Goal: Complete application form

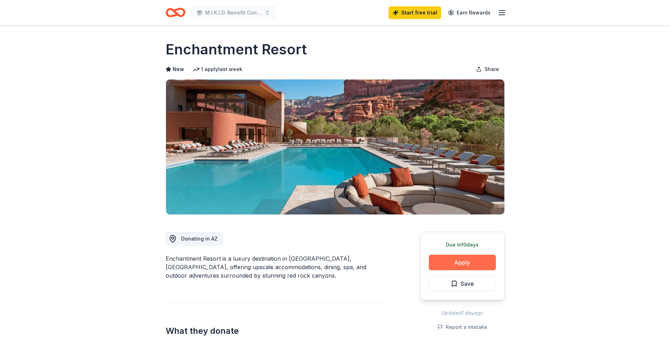
click at [460, 262] on button "Apply" at bounding box center [462, 263] width 67 height 16
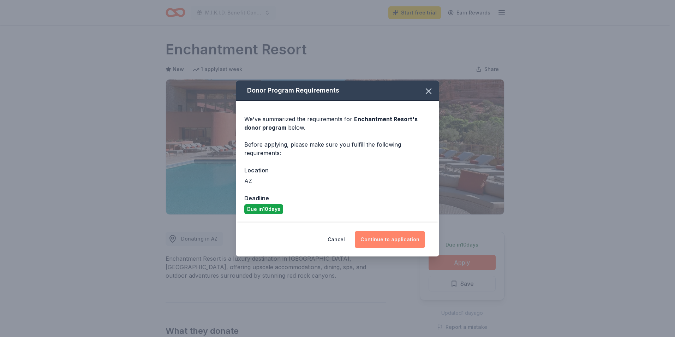
click at [382, 238] on button "Continue to application" at bounding box center [390, 239] width 70 height 17
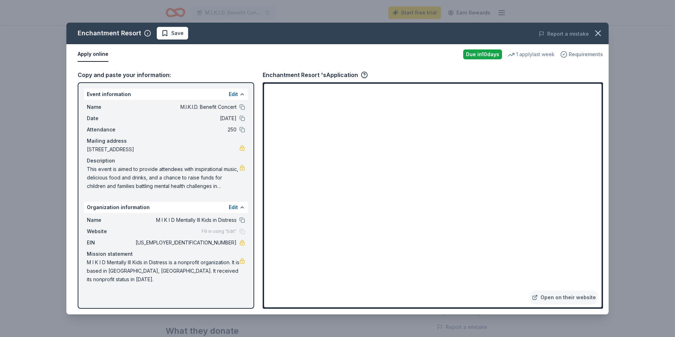
click at [583, 54] on span "Requirements" at bounding box center [586, 54] width 34 height 8
click at [567, 302] on link "Open on their website" at bounding box center [564, 297] width 70 height 14
